Goal: Communication & Community: Answer question/provide support

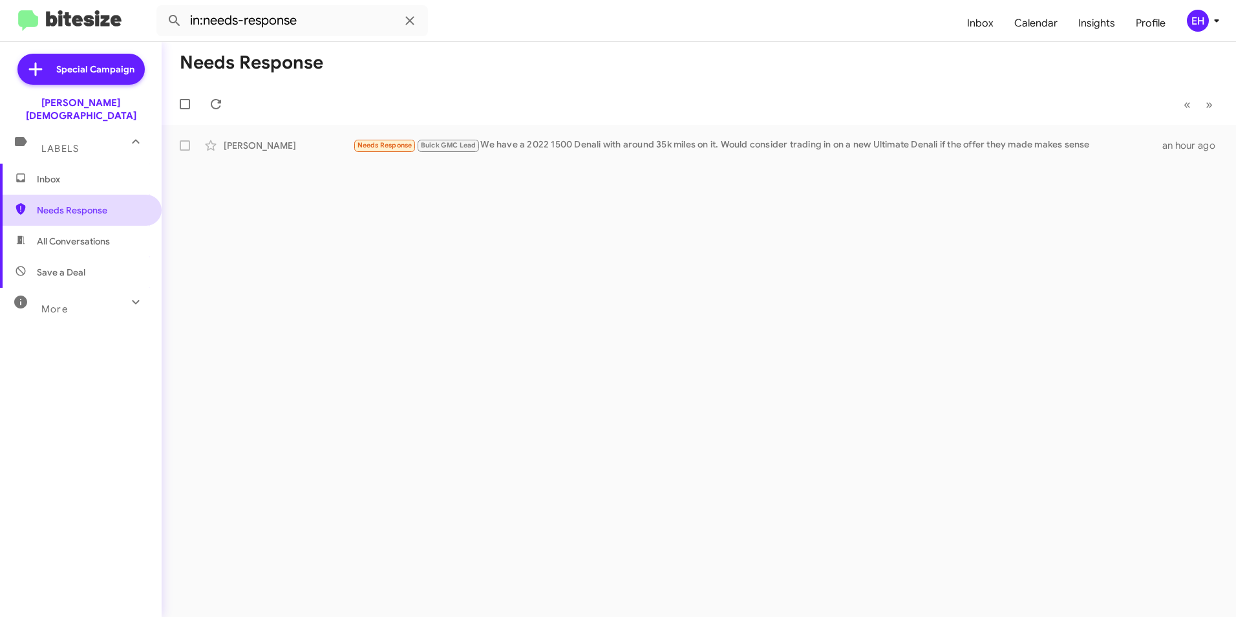
click at [78, 195] on span "Needs Response" at bounding box center [81, 210] width 162 height 31
click at [129, 204] on span "Needs Response" at bounding box center [81, 210] width 162 height 31
click at [216, 103] on icon at bounding box center [216, 104] width 16 height 16
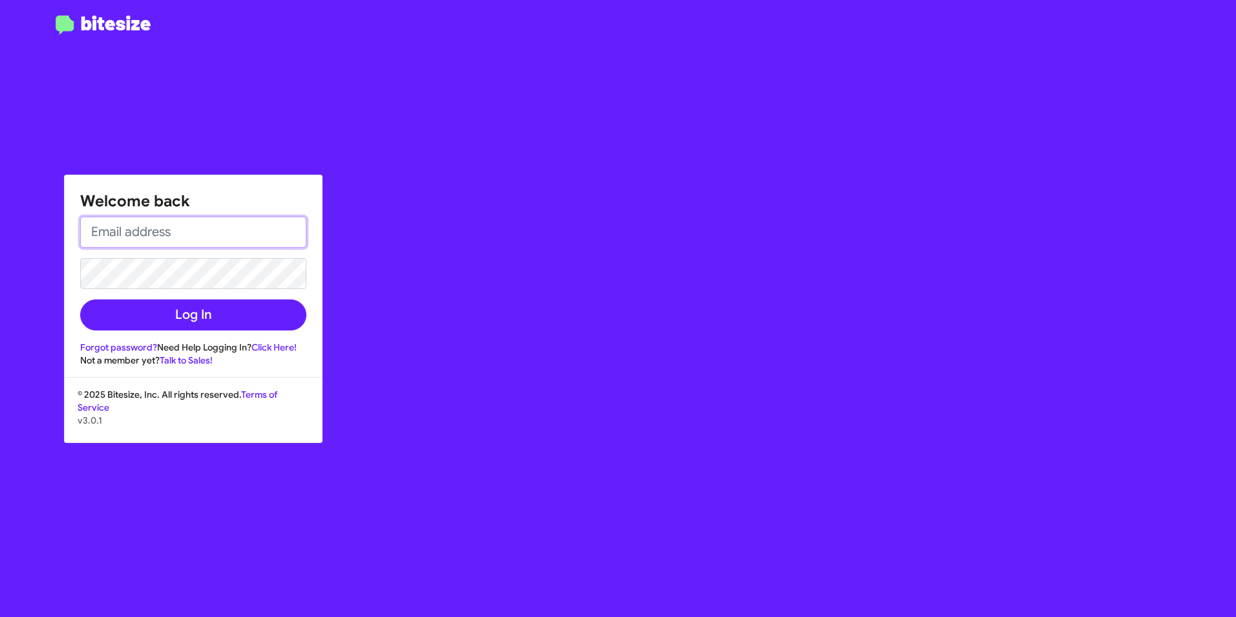
type input "[PERSON_NAME][EMAIL_ADDRESS][PERSON_NAME][PERSON_NAME][DOMAIN_NAME]"
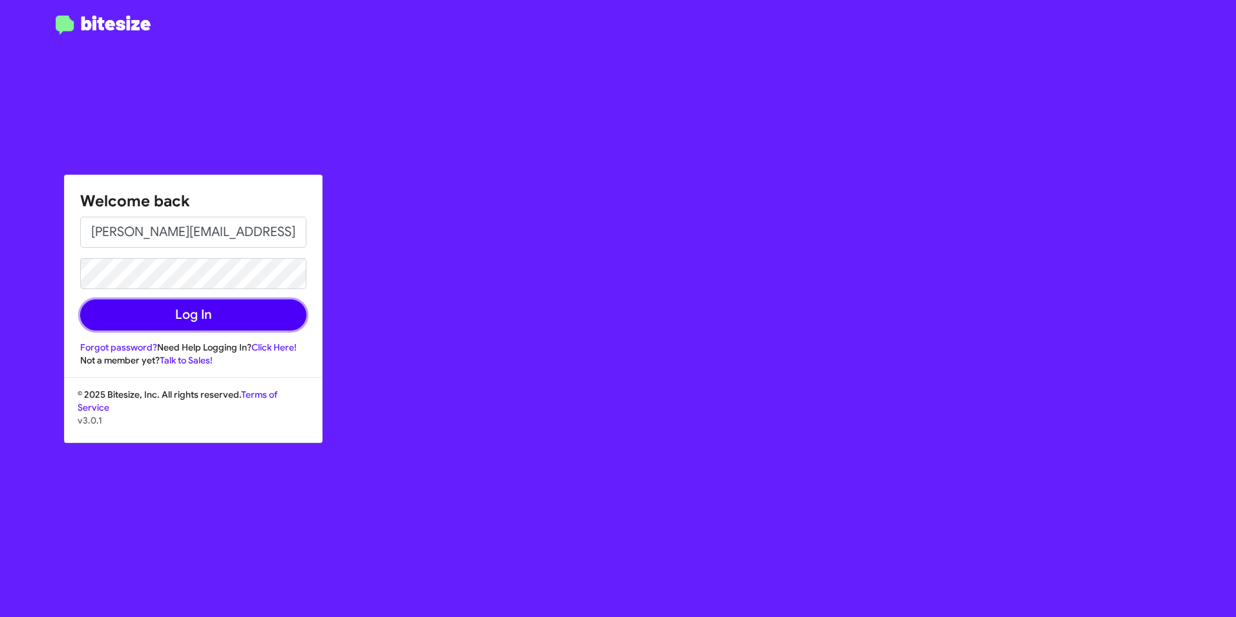
click at [230, 326] on button "Log In" at bounding box center [193, 314] width 226 height 31
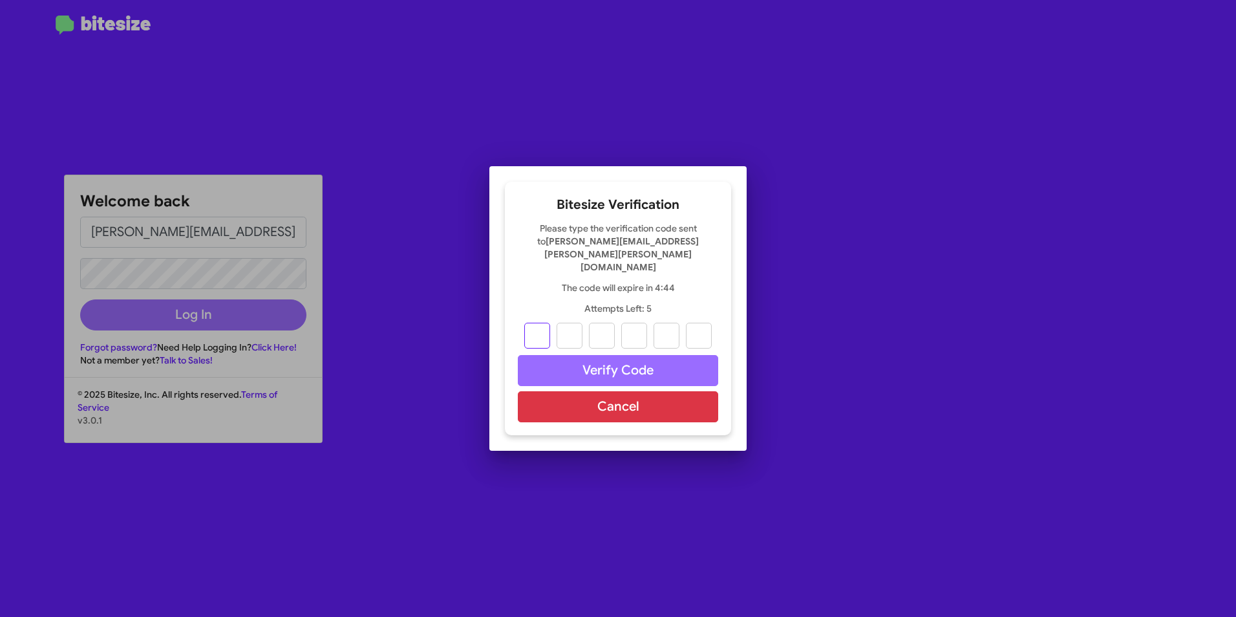
click at [536, 322] on input "text" at bounding box center [537, 335] width 26 height 26
click at [542, 322] on input "text" at bounding box center [537, 335] width 26 height 26
type input "0"
type input "4"
type input "1"
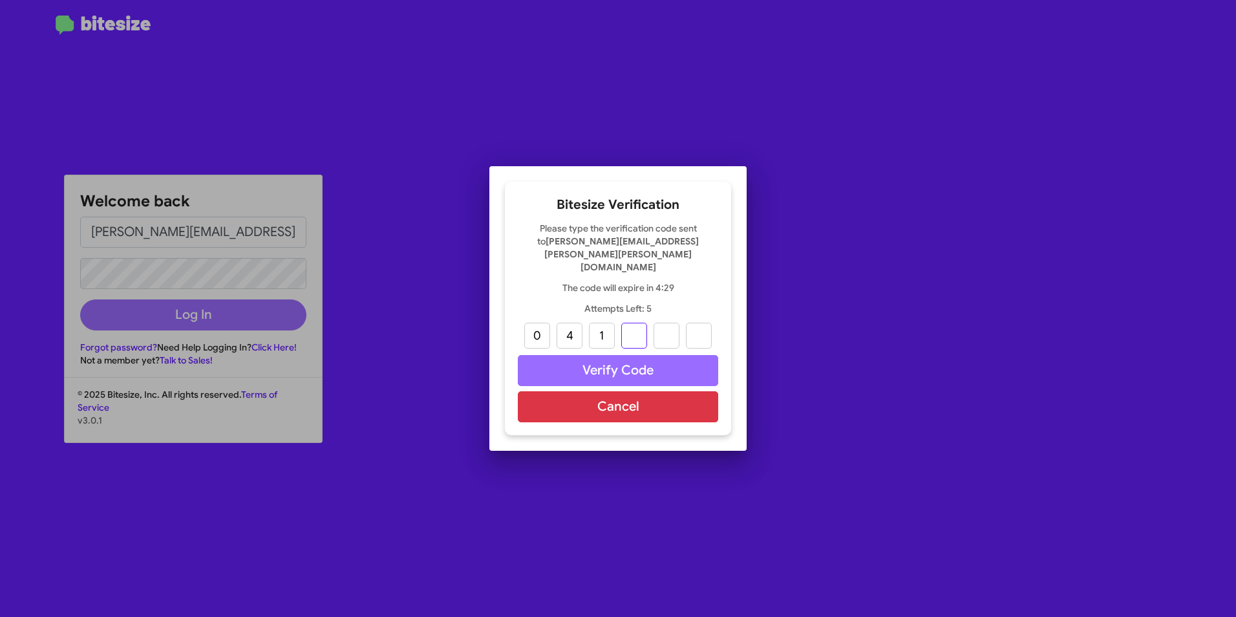
type input "1"
type input "0"
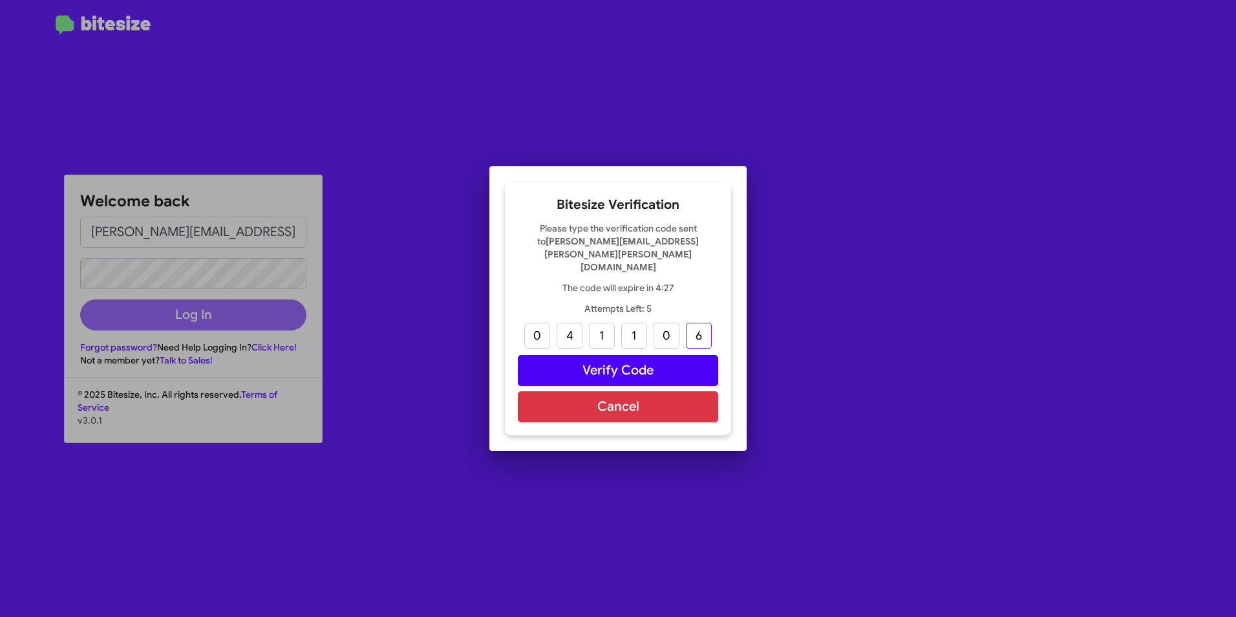
type input "6"
click at [648, 355] on button "Verify Code" at bounding box center [618, 370] width 200 height 31
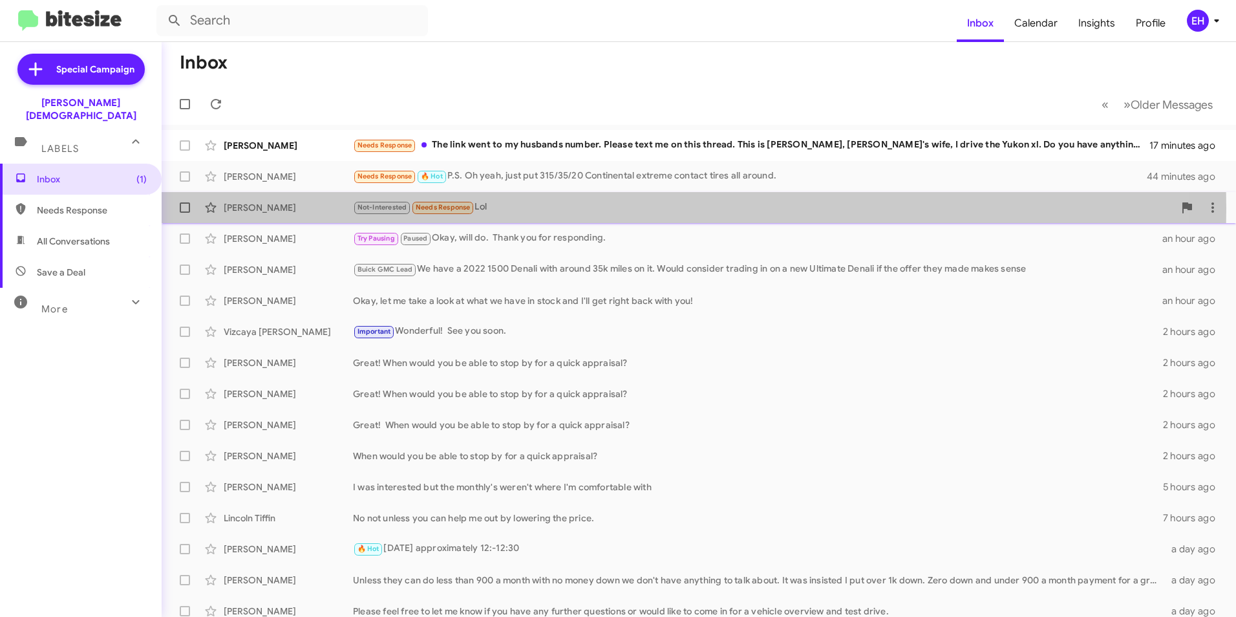
click at [469, 208] on span "Needs Response" at bounding box center [443, 207] width 55 height 8
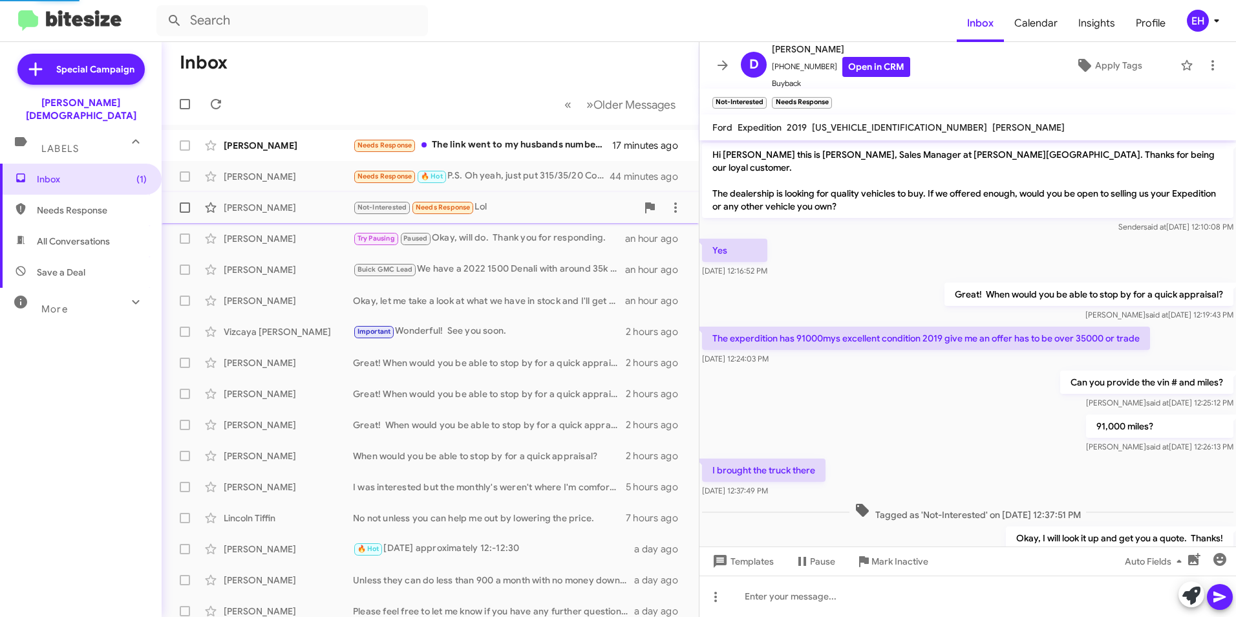
scroll to position [106, 0]
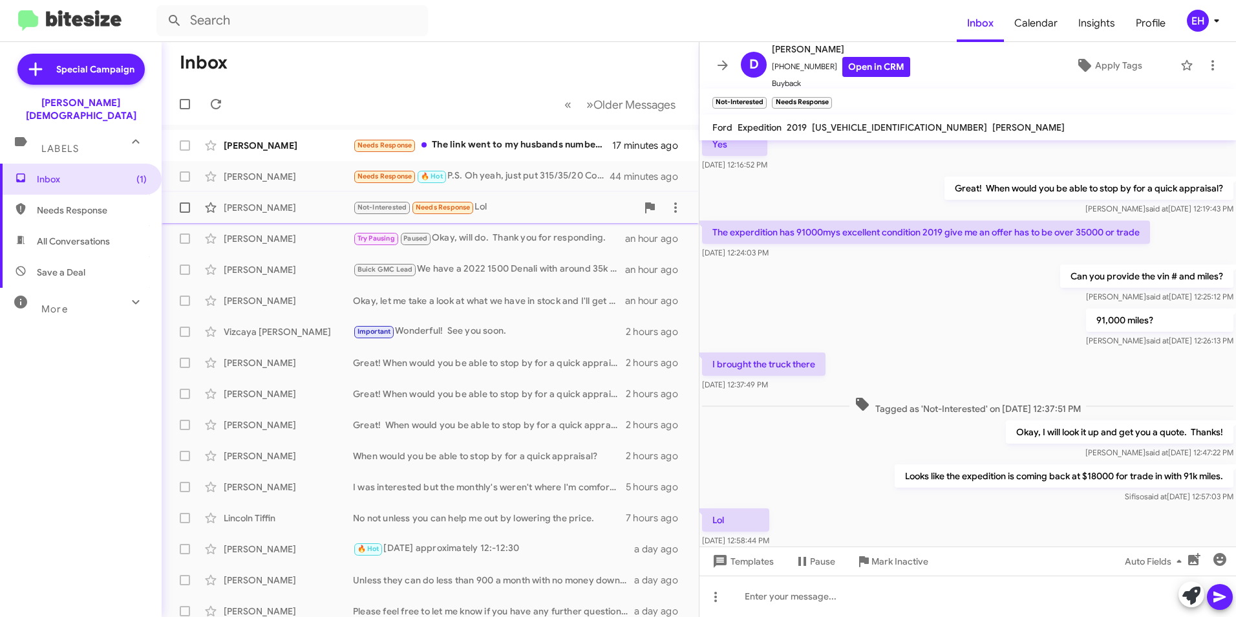
click at [445, 215] on span "Not-Interested Needs Response" at bounding box center [413, 207] width 121 height 15
click at [739, 101] on small "Not-Interested" at bounding box center [739, 103] width 54 height 12
click at [706, 600] on span at bounding box center [715, 597] width 26 height 16
click at [724, 602] on div at bounding box center [618, 308] width 1236 height 617
click at [769, 512] on p "Lol" at bounding box center [735, 519] width 67 height 23
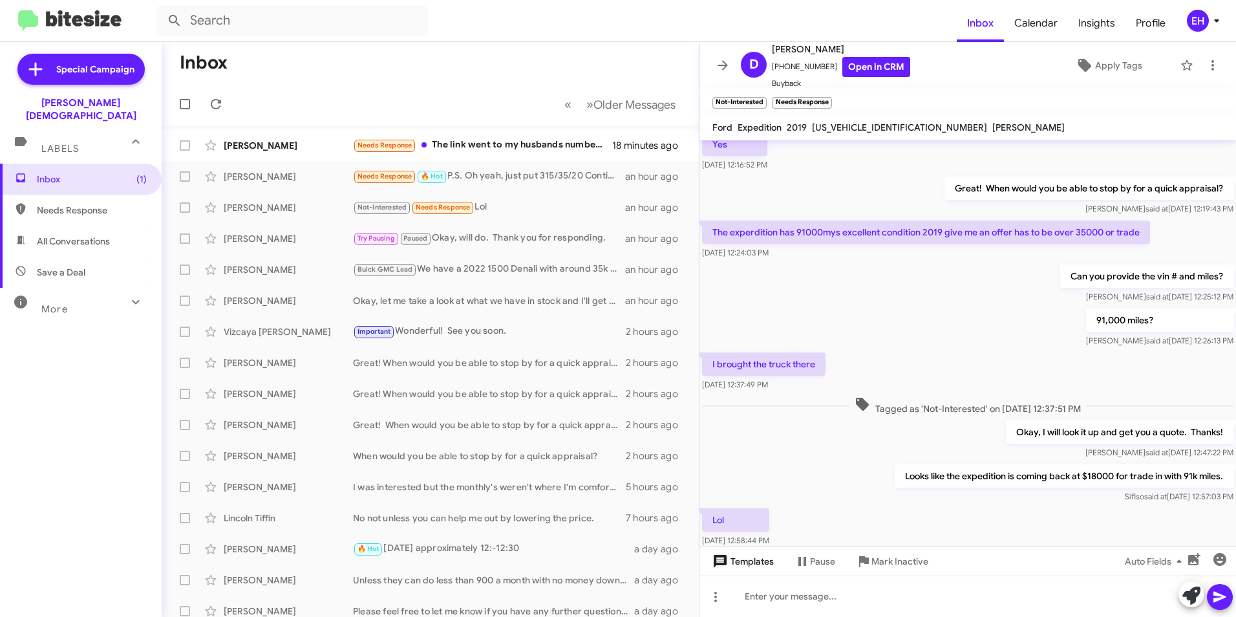
click at [744, 564] on span "Templates" at bounding box center [742, 560] width 64 height 23
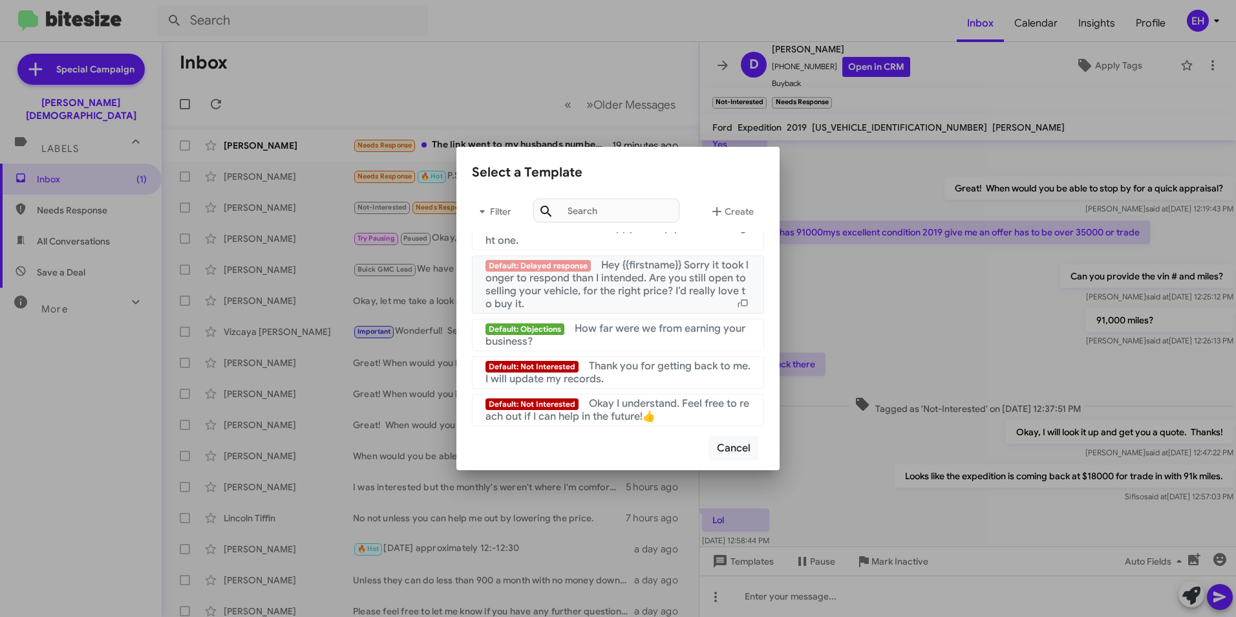
scroll to position [867, 0]
click at [595, 413] on span "Okay I understand. Feel free to reach out if I can help in the future!👍" at bounding box center [617, 410] width 264 height 26
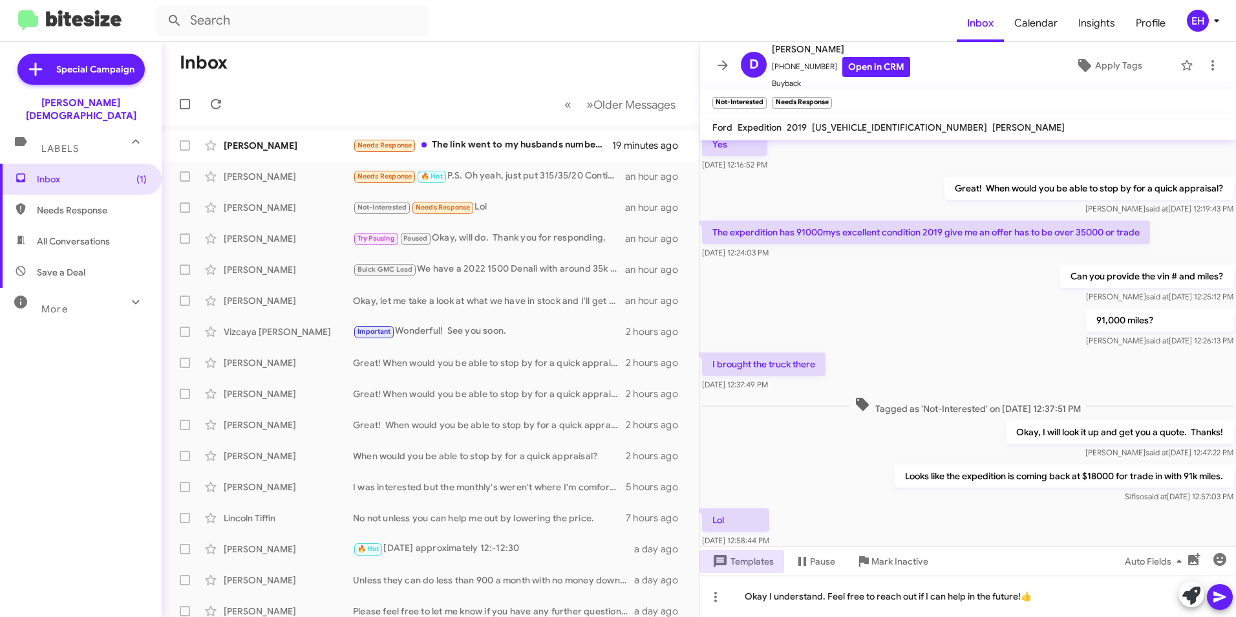
click at [1220, 604] on icon at bounding box center [1220, 597] width 16 height 16
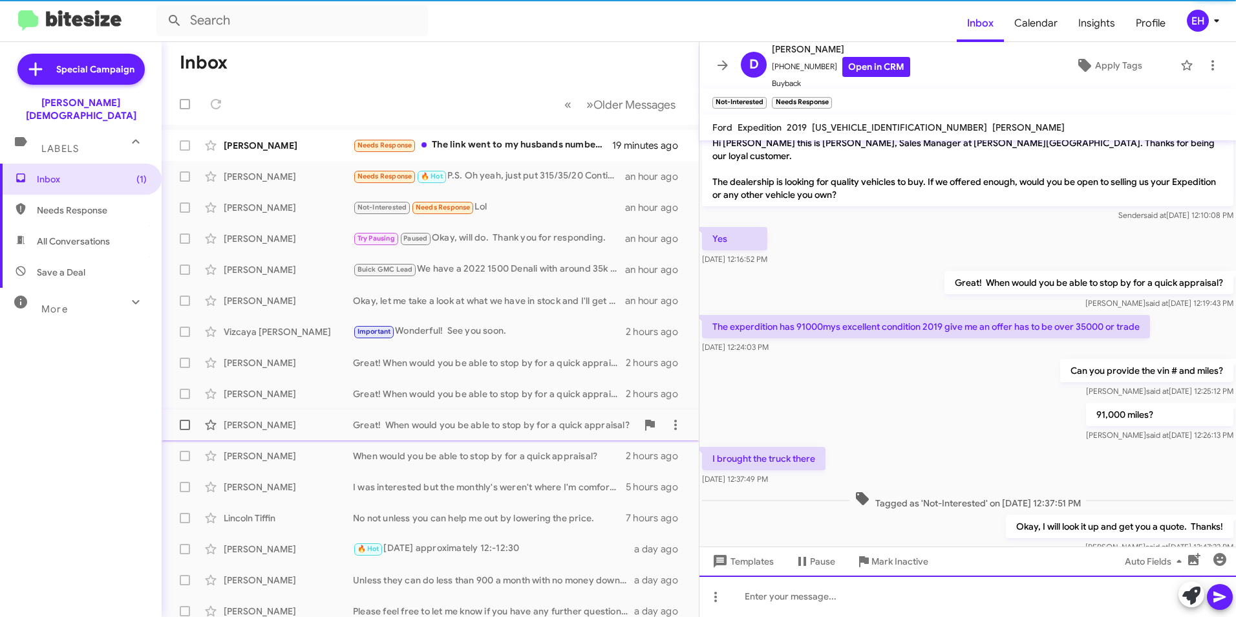
scroll to position [179, 0]
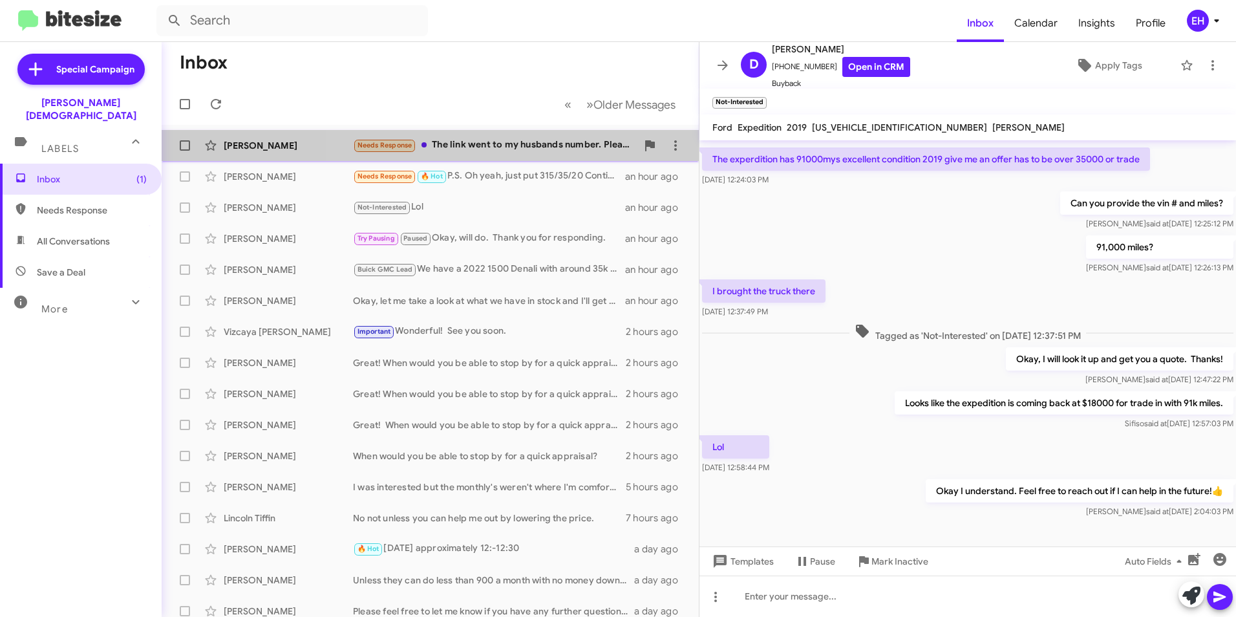
click at [544, 147] on div "Needs Response The link went to my husbands number. Please text me on this thre…" at bounding box center [495, 145] width 284 height 15
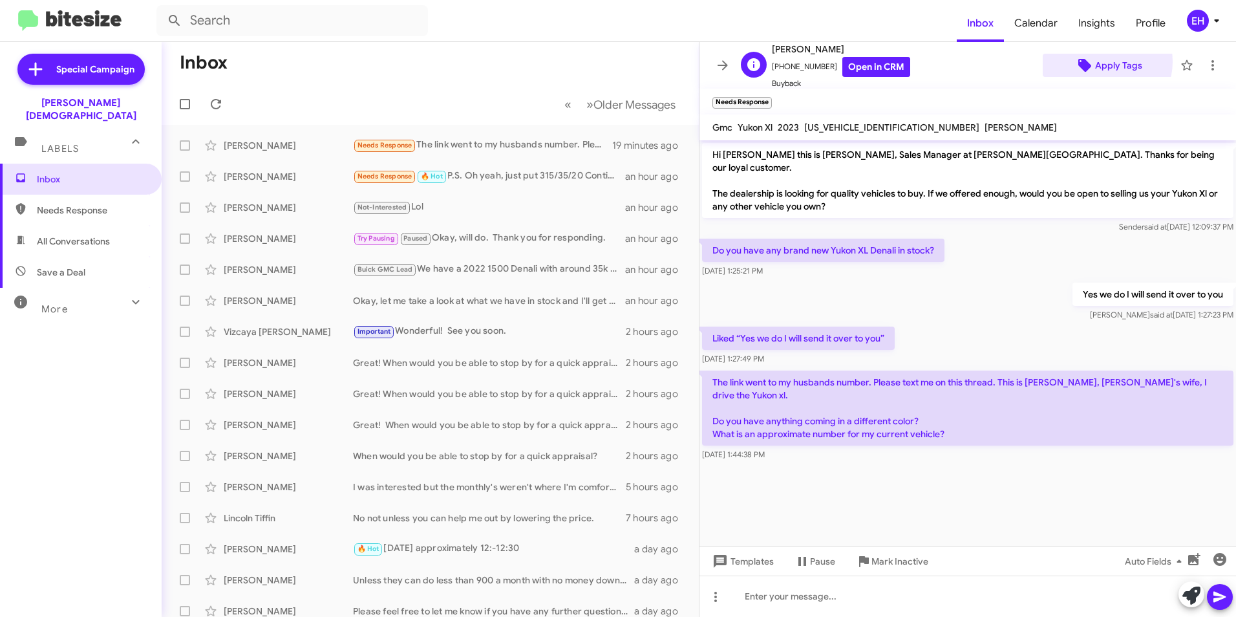
click at [1097, 61] on span "Apply Tags" at bounding box center [1118, 65] width 47 height 23
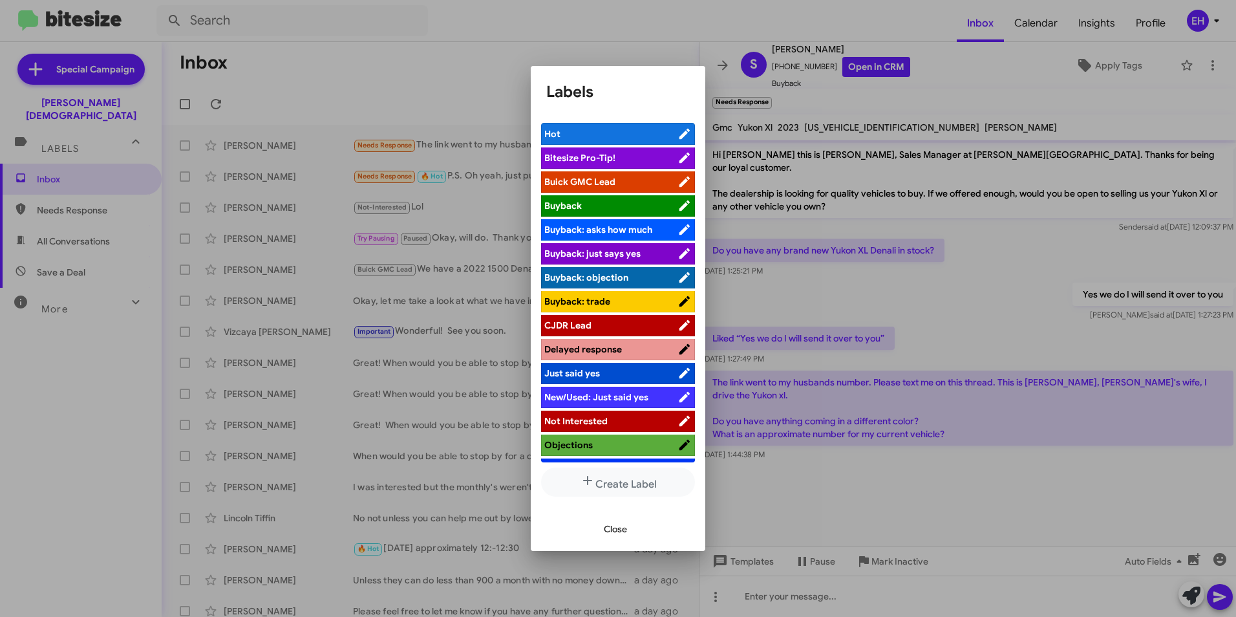
click at [639, 182] on span "Buick GMC Lead" at bounding box center [610, 181] width 133 height 13
click at [618, 528] on span "Close" at bounding box center [615, 528] width 23 height 23
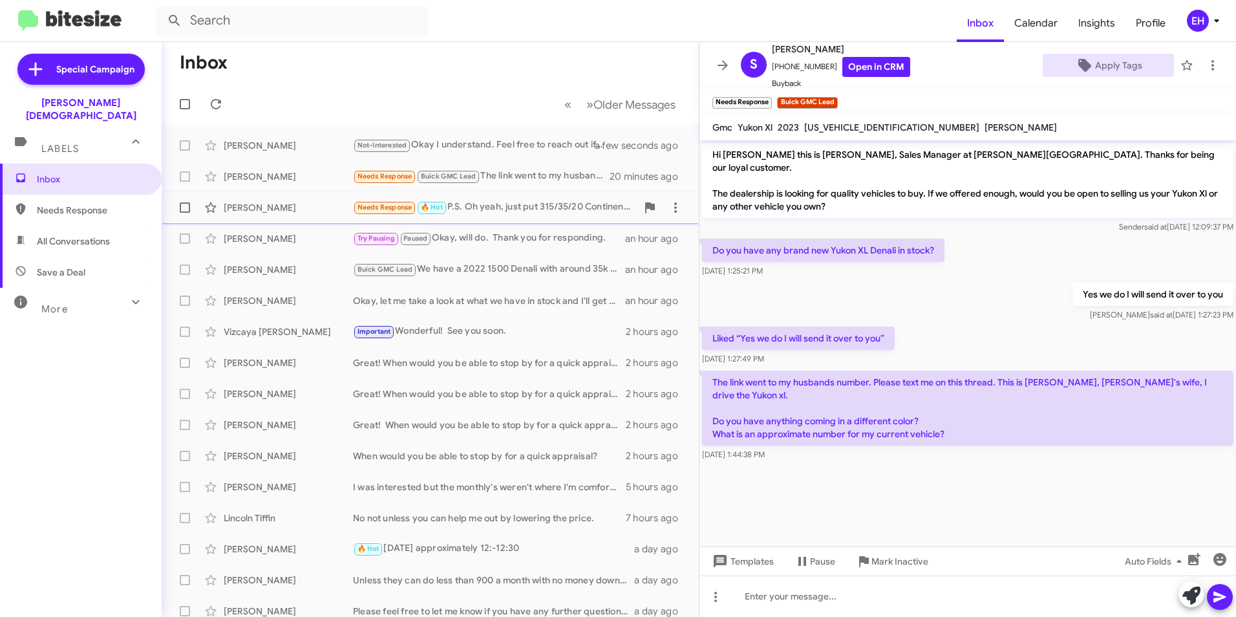
click at [489, 211] on div "Needs Response 🔥 Hot P.S. Oh yeah, just put 315/35/20 Continental extreme conta…" at bounding box center [495, 207] width 284 height 15
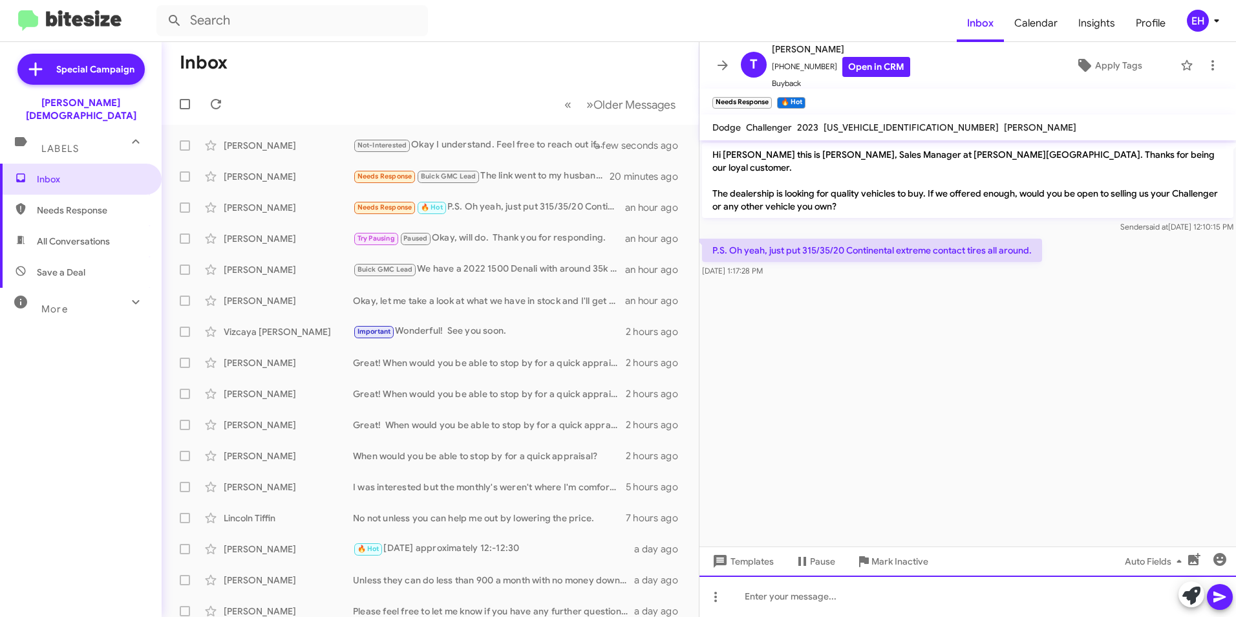
click at [823, 603] on div at bounding box center [967, 595] width 536 height 41
click at [772, 558] on span "Templates" at bounding box center [742, 560] width 64 height 23
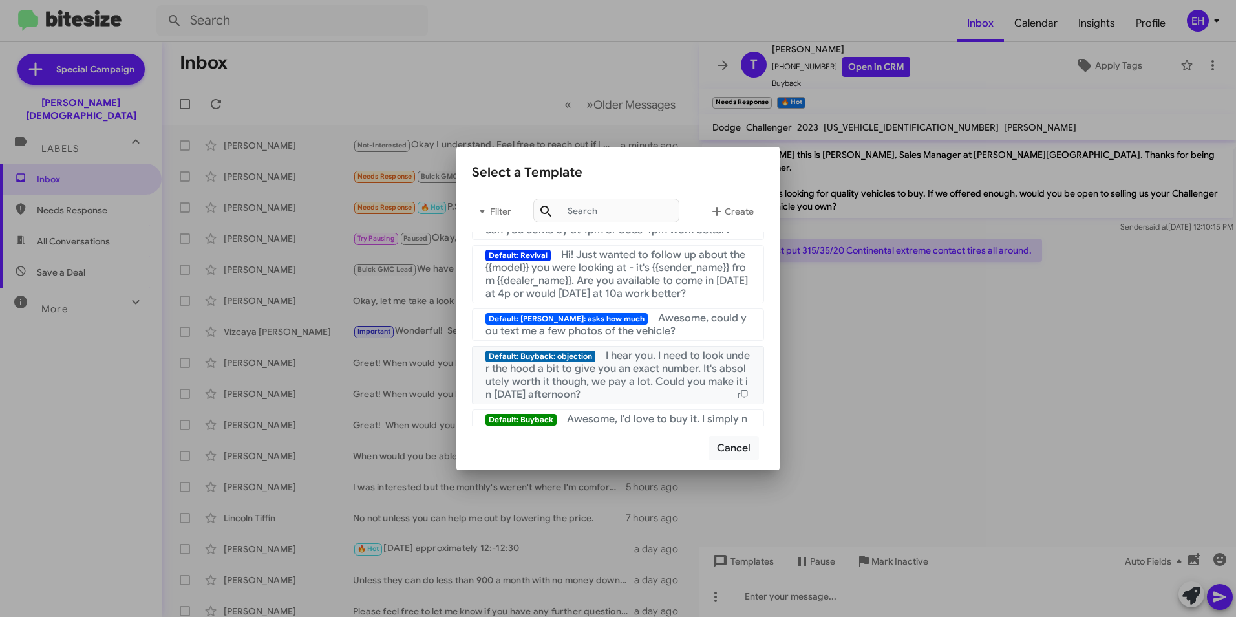
scroll to position [259, 0]
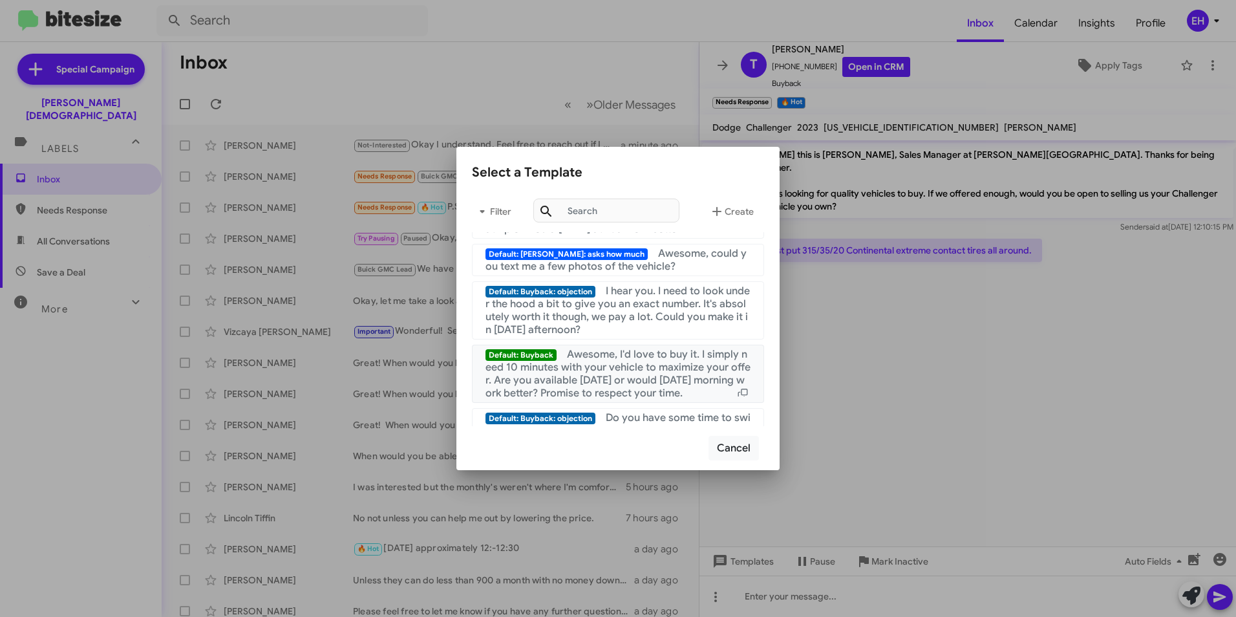
click at [675, 396] on span "Awesome, I'd love to buy it. I simply need 10 minutes with your vehicle to maxi…" at bounding box center [617, 374] width 265 height 52
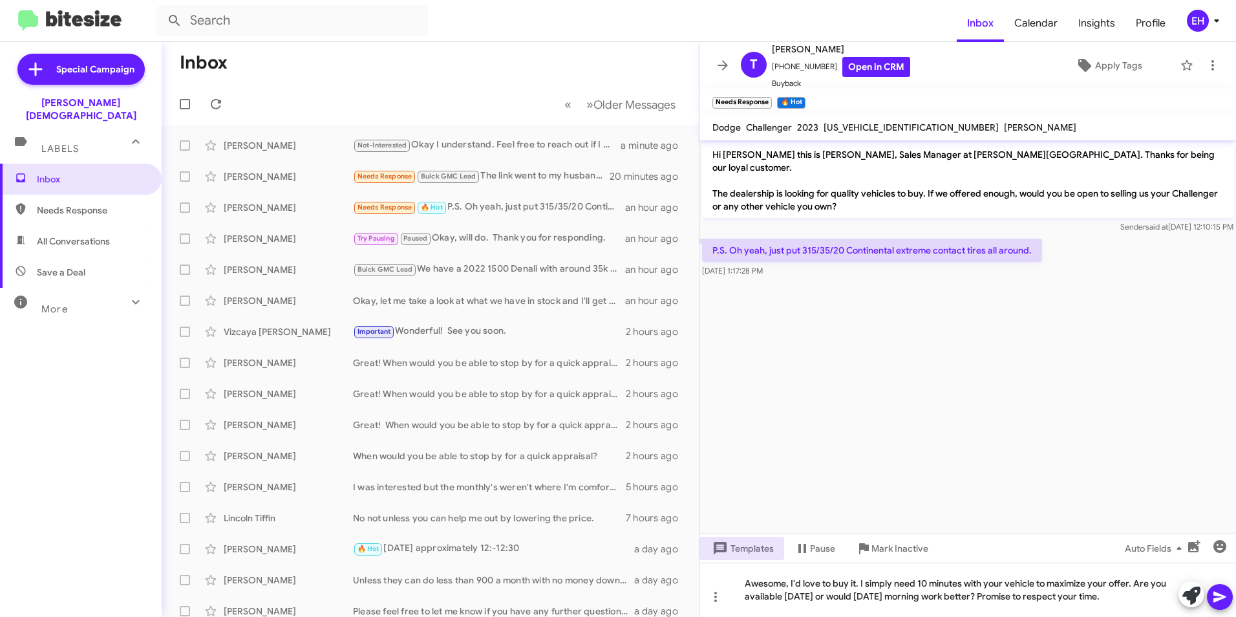
click at [1218, 603] on icon at bounding box center [1220, 597] width 16 height 16
